Goal: Book appointment/travel/reservation

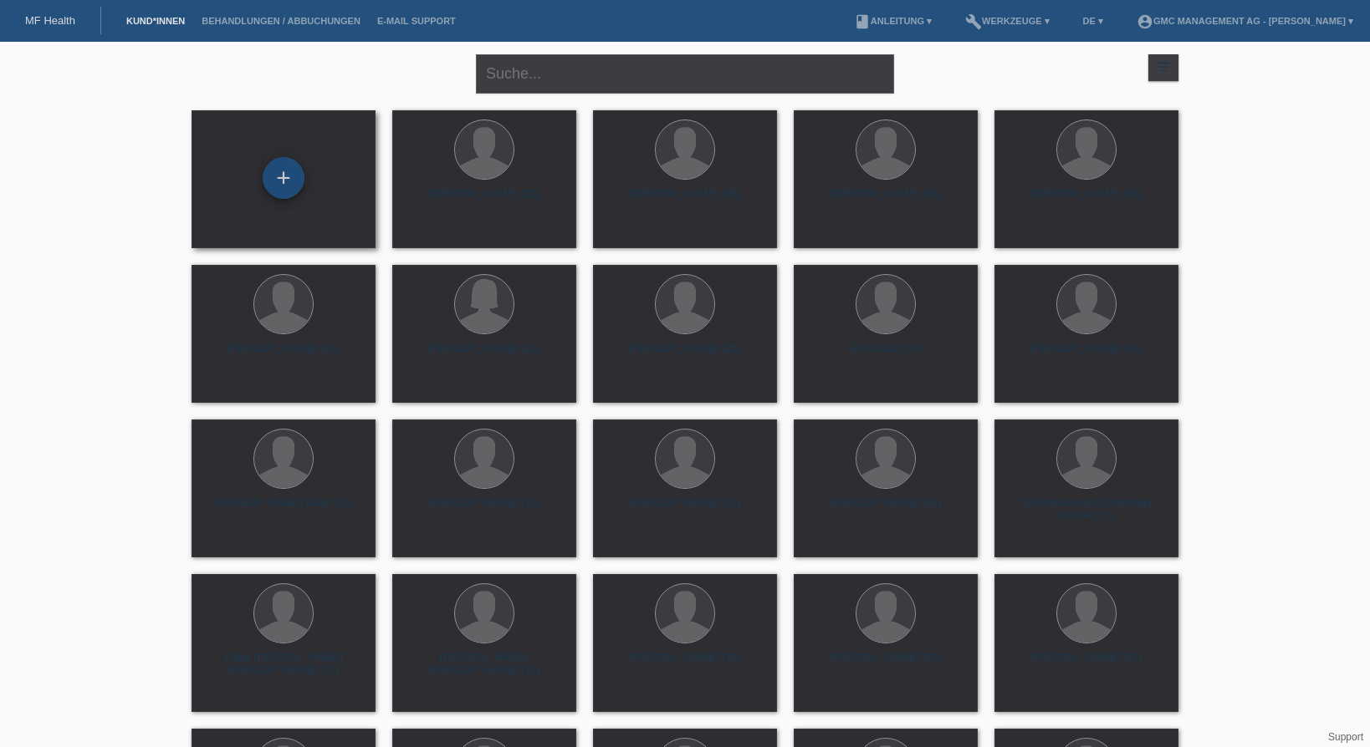
click at [283, 176] on div "+" at bounding box center [284, 178] width 42 height 42
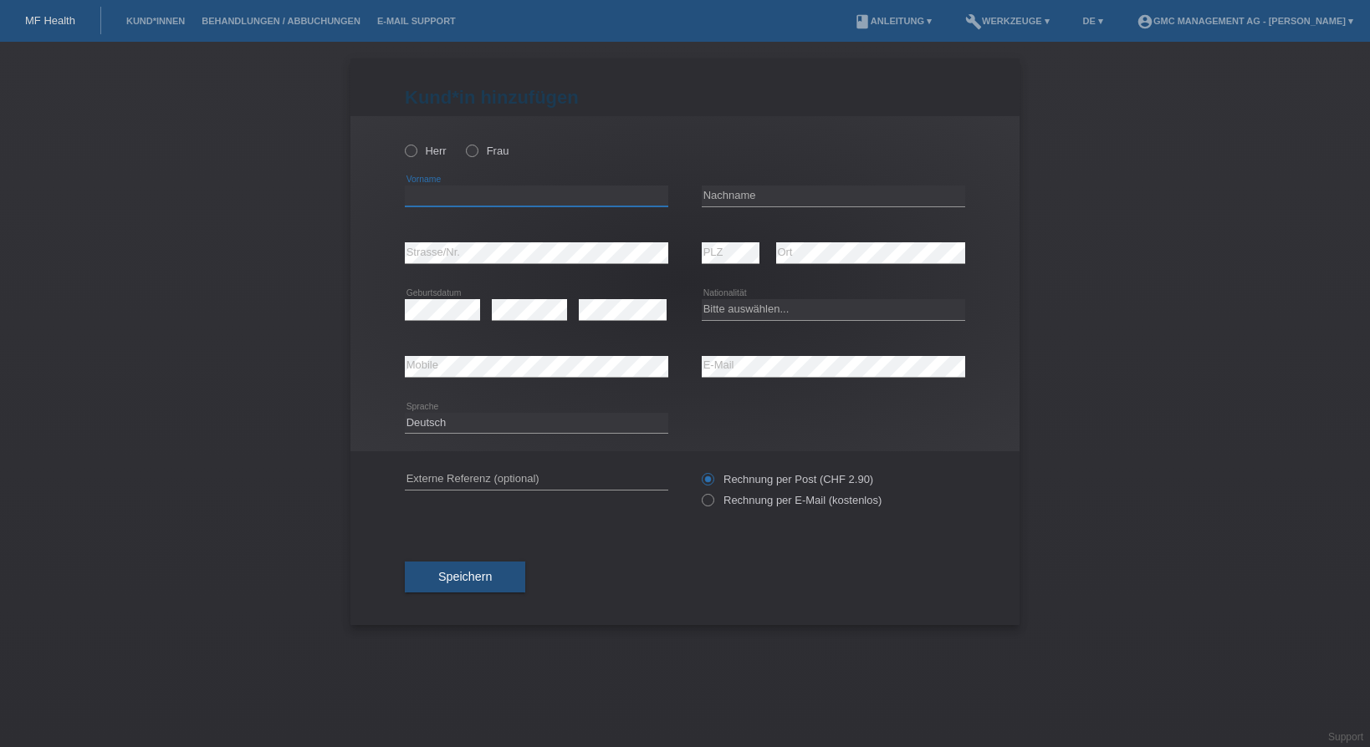
click at [442, 203] on input "text" at bounding box center [536, 196] width 263 height 21
type input "[PERSON_NAME]"
type input "Wickli"
click at [701, 299] on select "Bitte auswählen... Schweiz Deutschland Liechtenstein Österreich ------------ Af…" at bounding box center [832, 309] width 263 height 20
select select "CH"
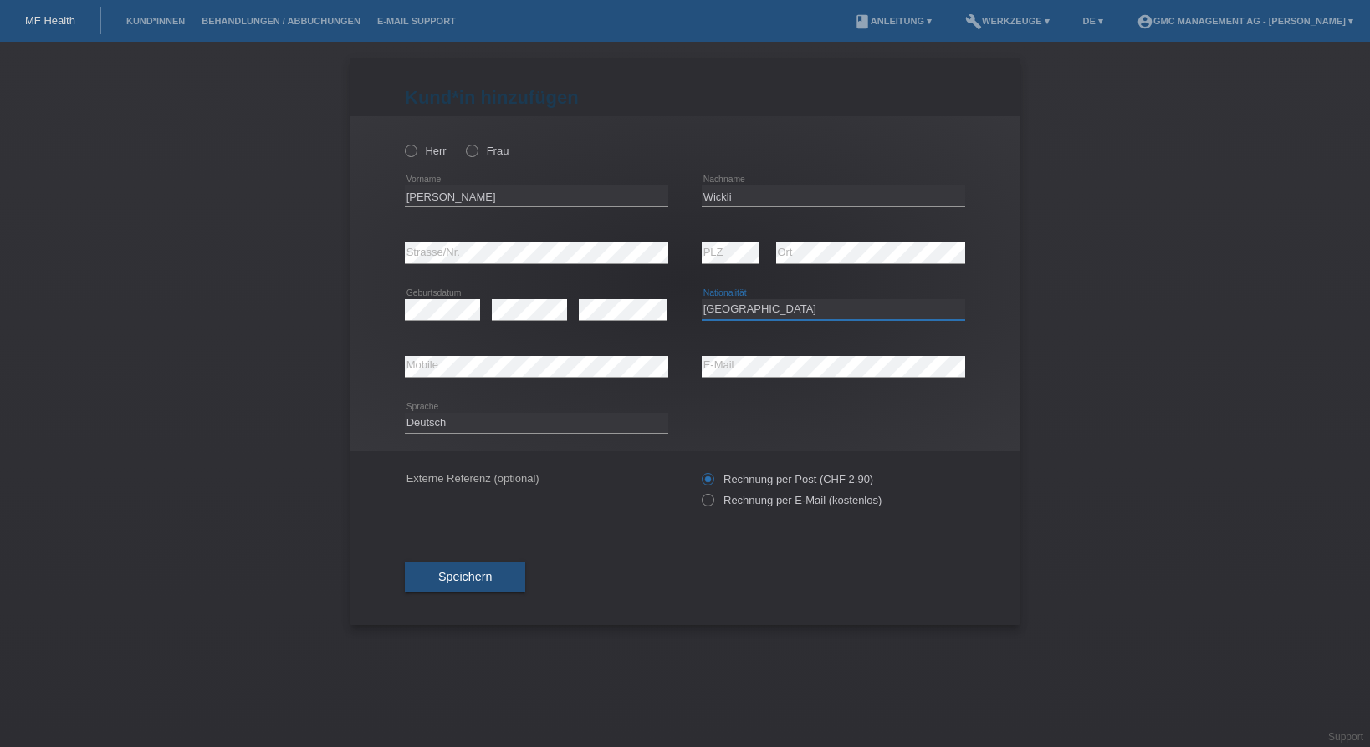
click option "Schweiz" at bounding box center [0, 0] width 0 height 0
click at [487, 590] on button "Speichern" at bounding box center [465, 578] width 120 height 32
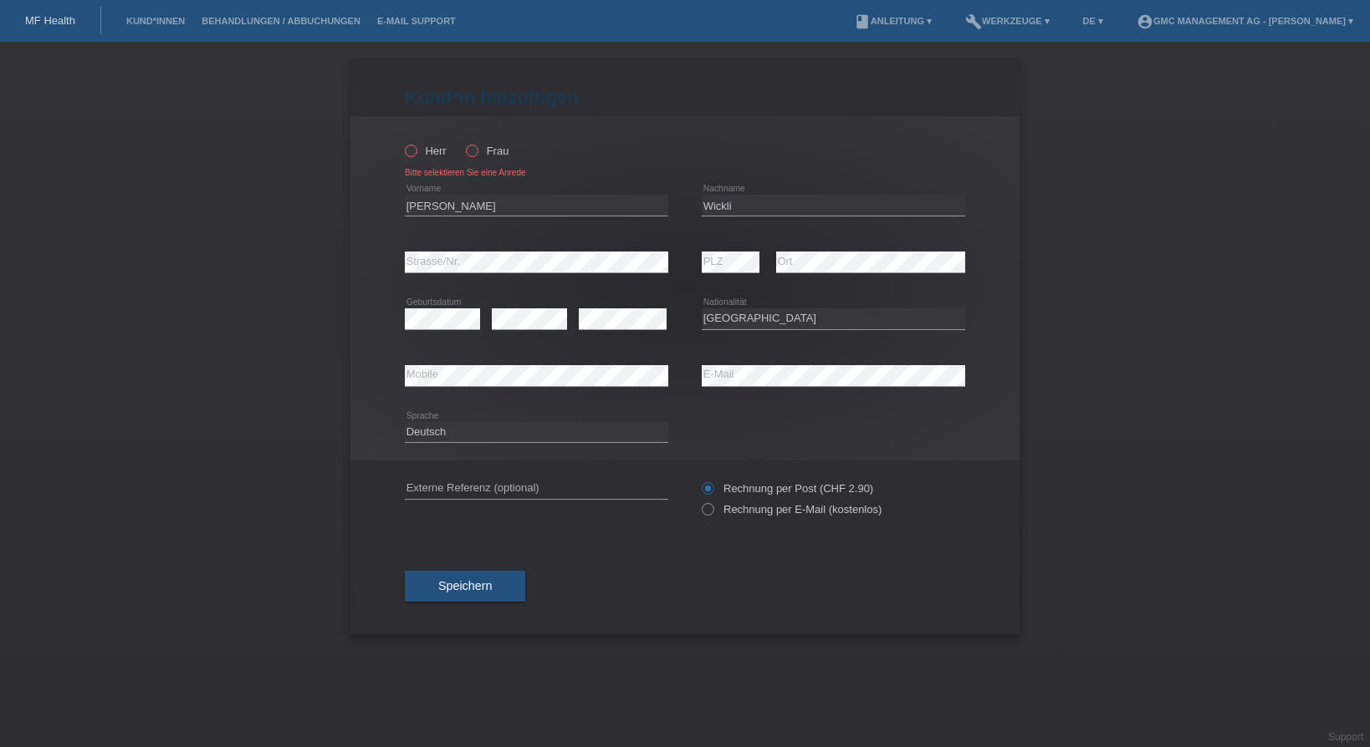
click at [402, 142] on icon at bounding box center [402, 142] width 0 height 0
click at [412, 156] on input "Herr" at bounding box center [410, 150] width 11 height 11
radio input "true"
click at [484, 602] on button "Speichern" at bounding box center [465, 587] width 120 height 32
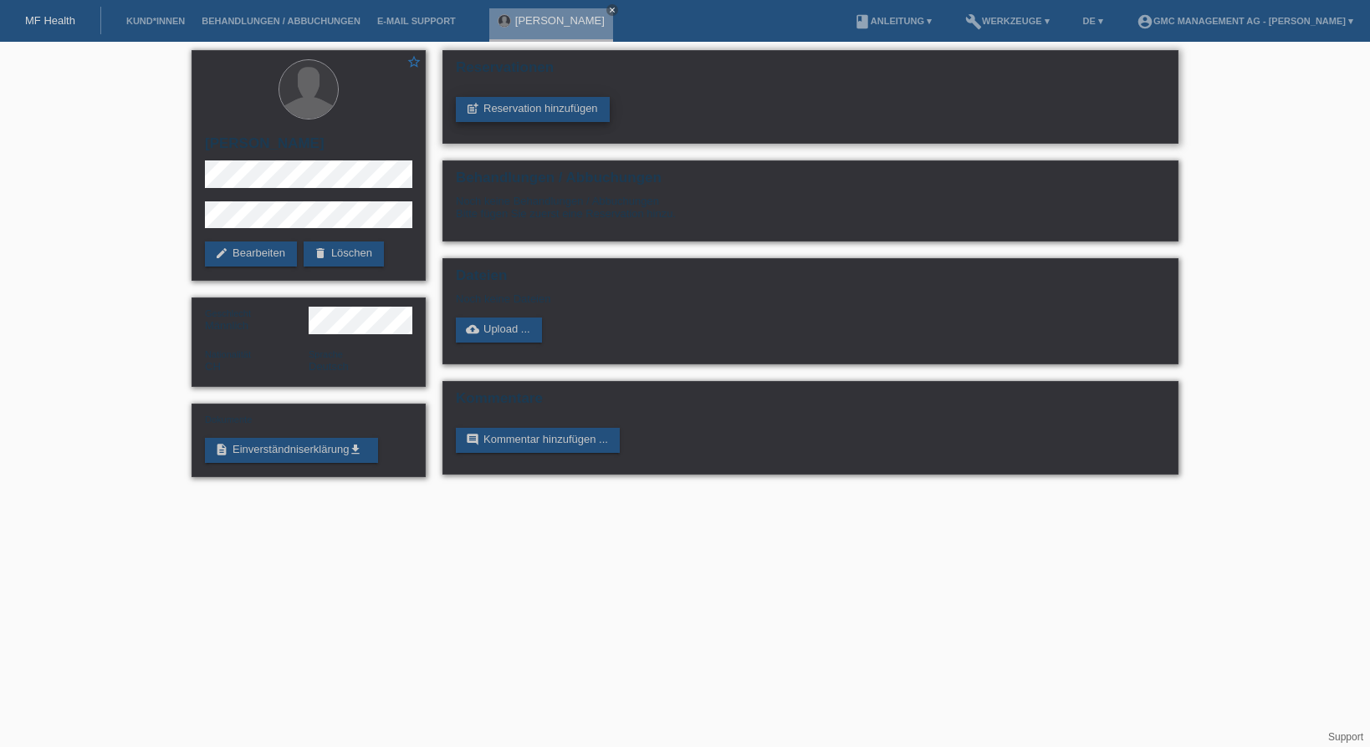
click at [534, 106] on link "post_add Reservation hinzufügen" at bounding box center [533, 109] width 154 height 25
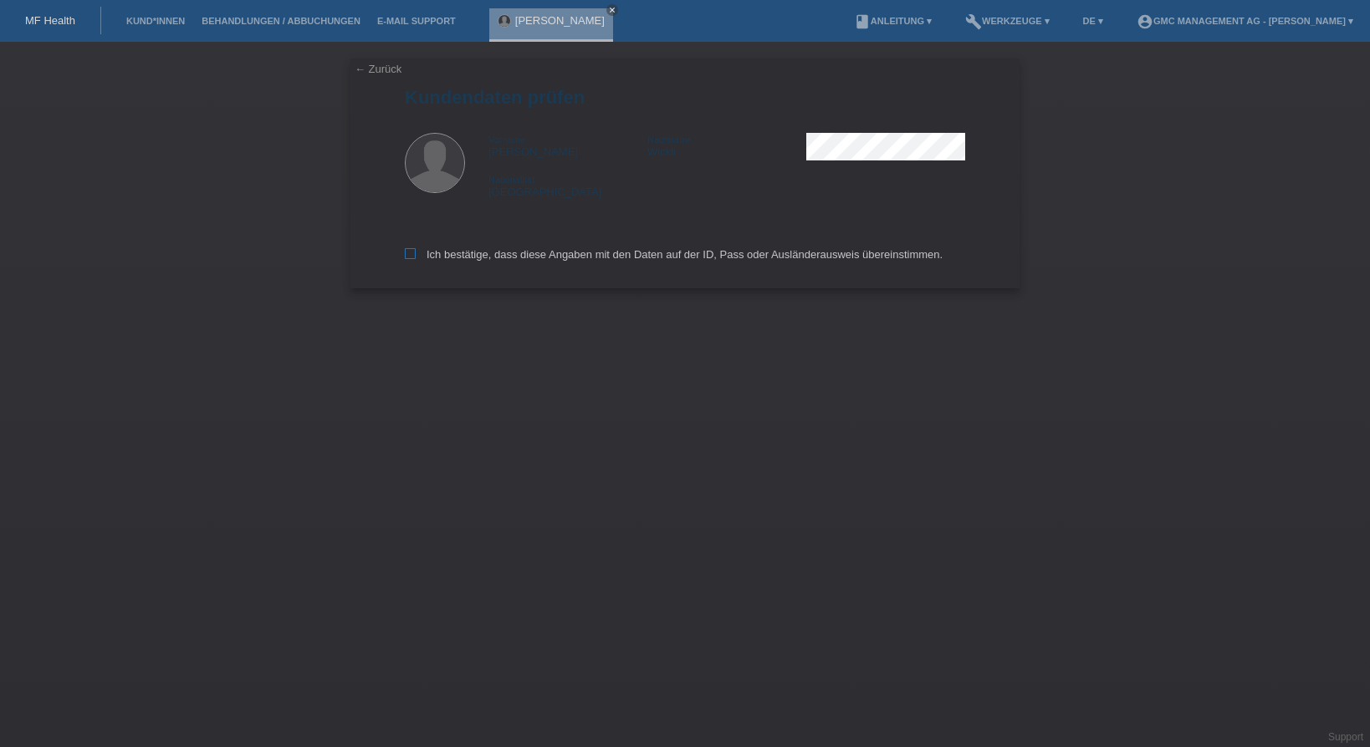
click at [413, 259] on icon at bounding box center [410, 253] width 11 height 11
click at [413, 259] on input "Ich bestätige, dass diese Angaben mit den Daten auf der ID, Pass oder Ausländer…" at bounding box center [410, 253] width 11 height 11
checkbox input "true"
